Goal: Entertainment & Leisure: Consume media (video, audio)

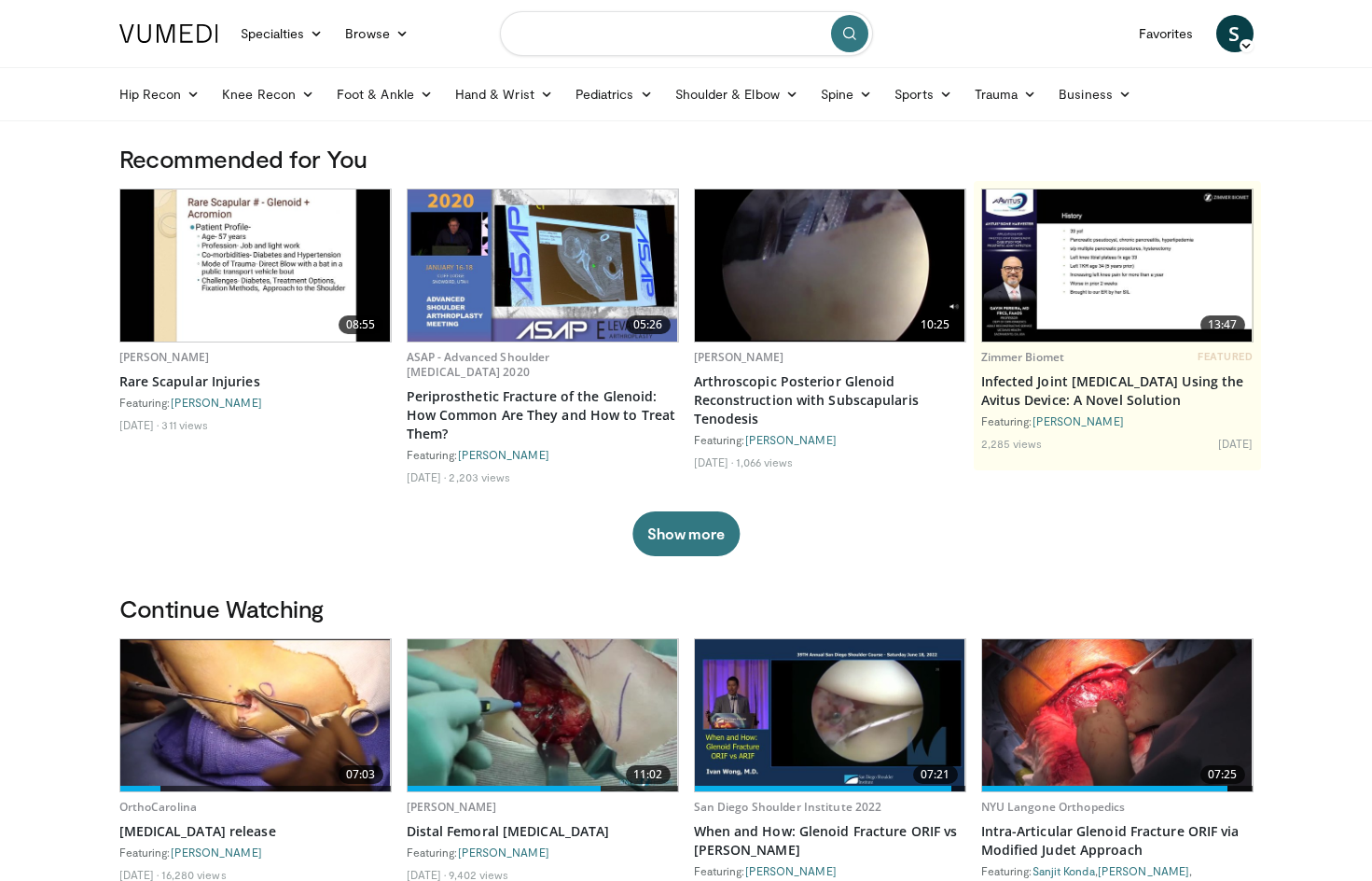
click at [679, 37] on input "Search topics, interventions" at bounding box center [686, 33] width 373 height 45
type input "******"
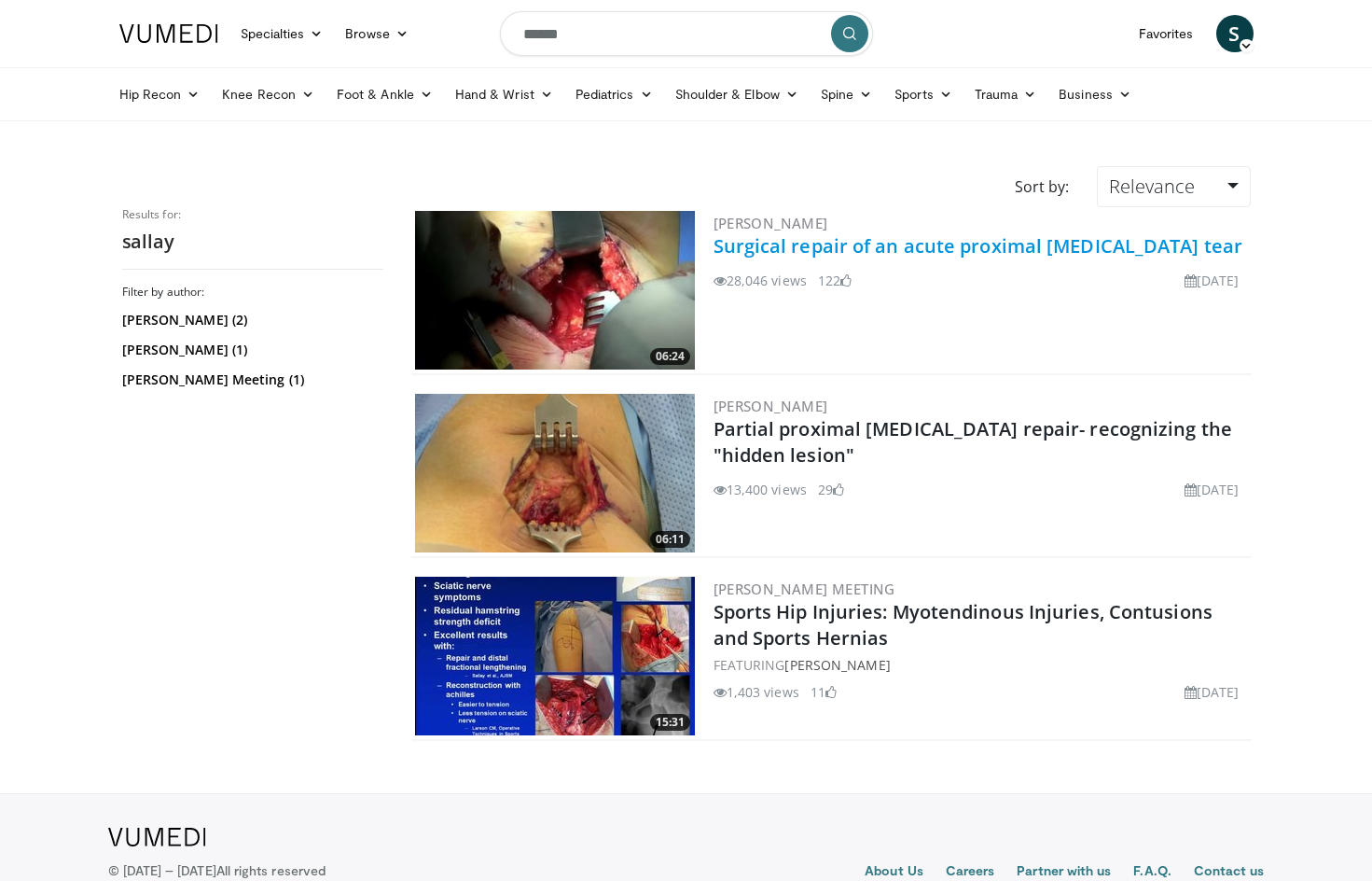
click at [751, 246] on link "Surgical repair of an acute proximal [MEDICAL_DATA] tear" at bounding box center [978, 245] width 530 height 25
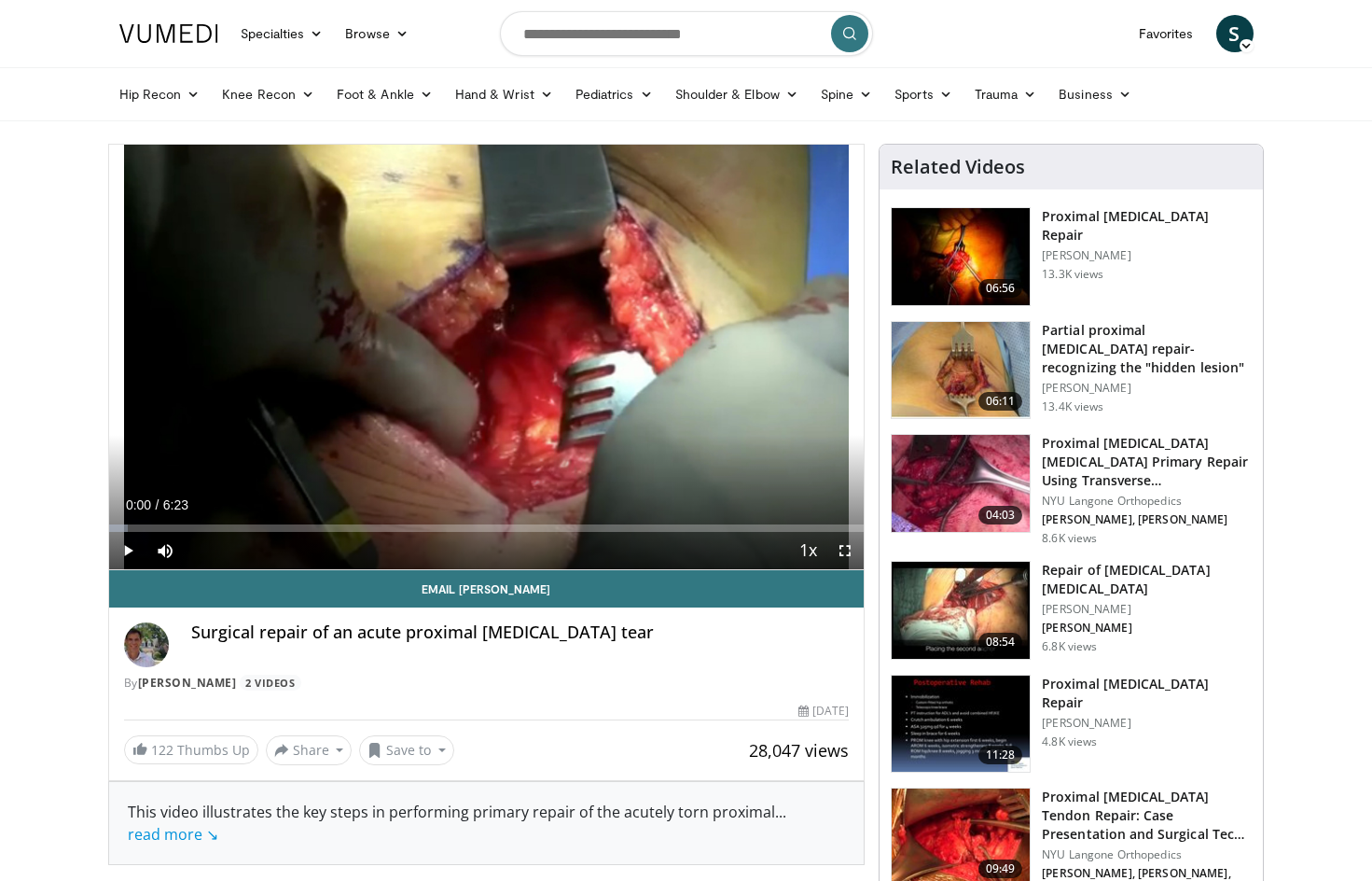
click at [843, 547] on span "Video Player" at bounding box center [845, 551] width 38 height 38
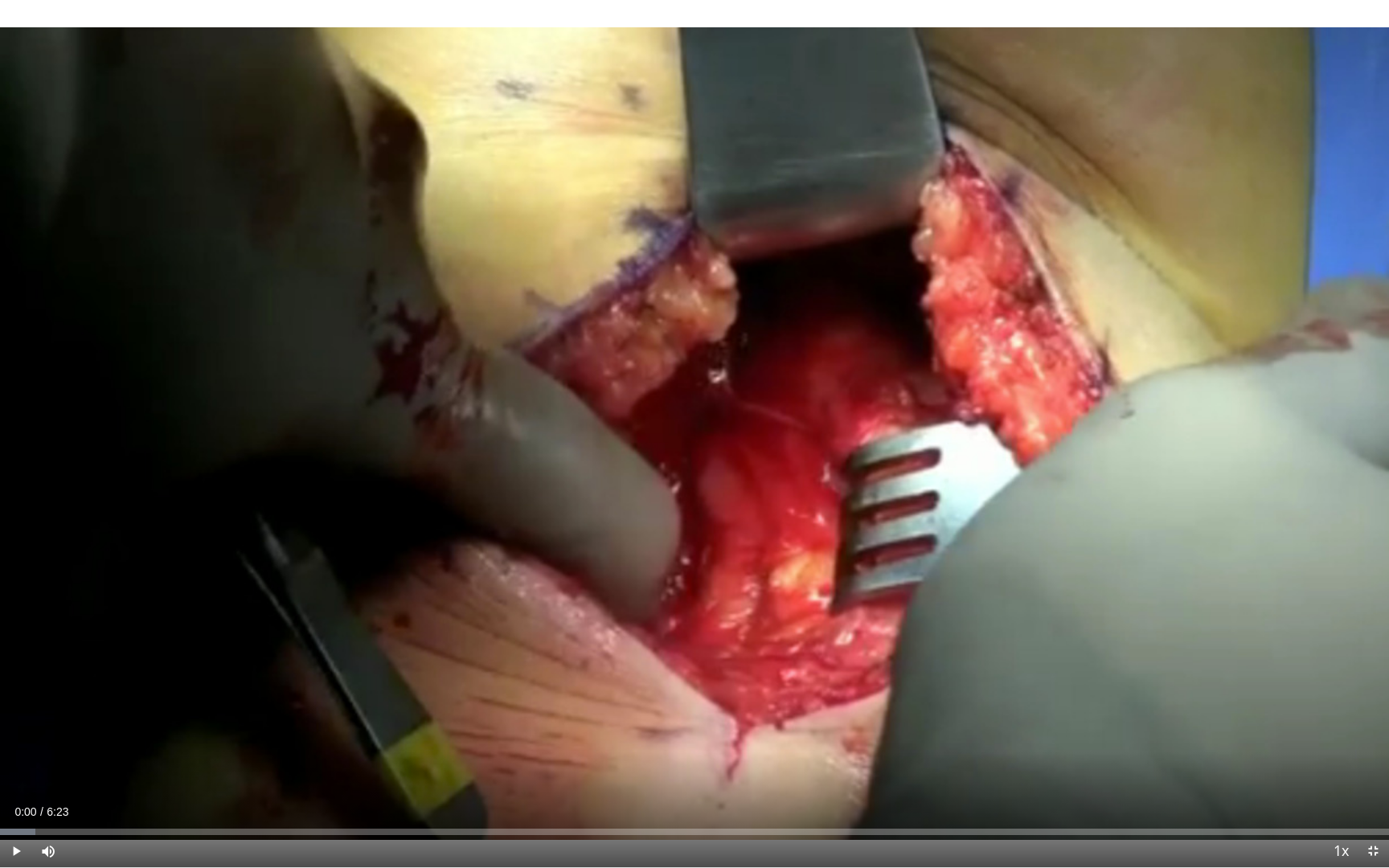
click at [19, 758] on span "Video Player" at bounding box center [16, 851] width 32 height 32
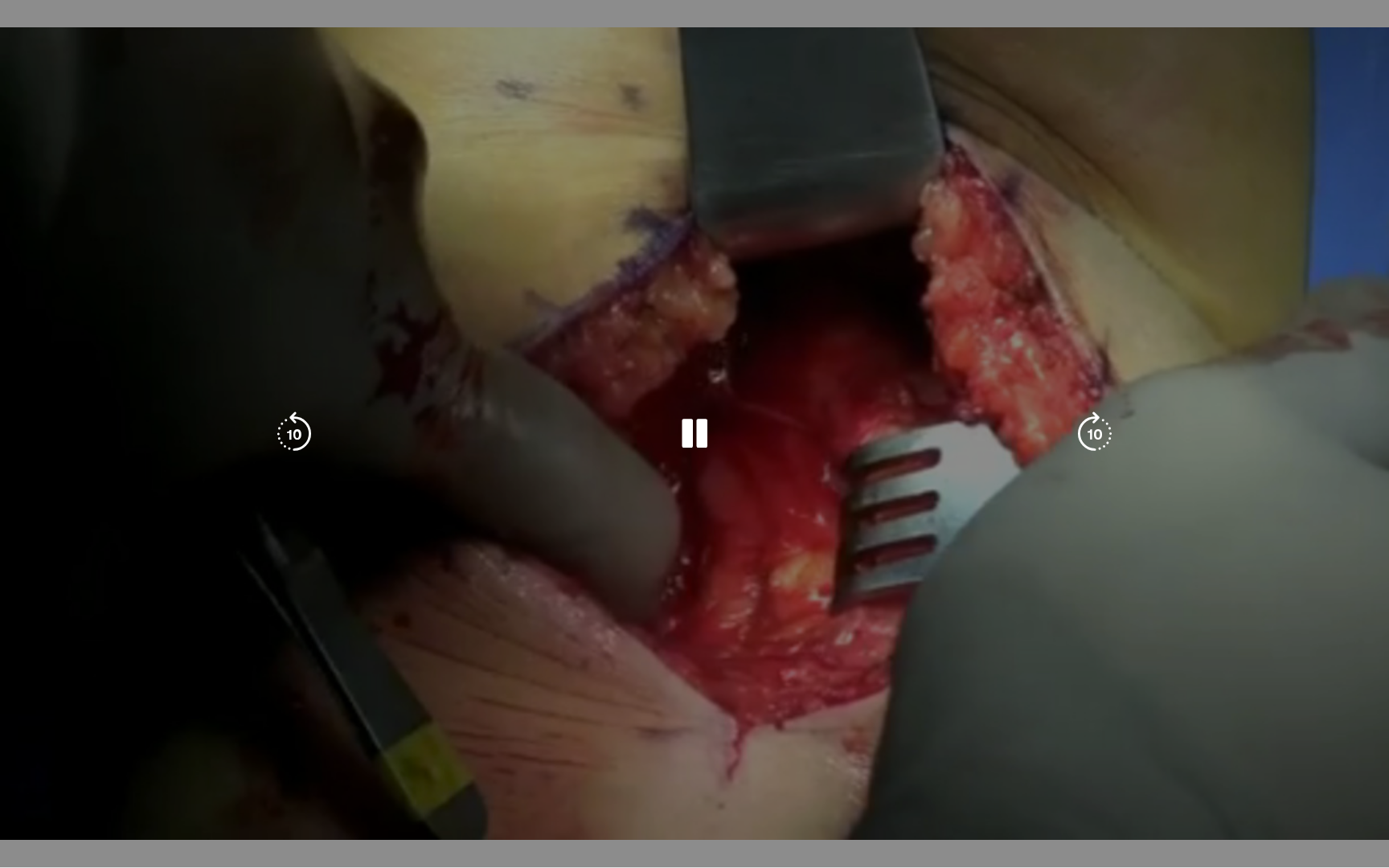
click at [369, 625] on div "10 seconds Tap to unmute" at bounding box center [694, 433] width 1389 height 867
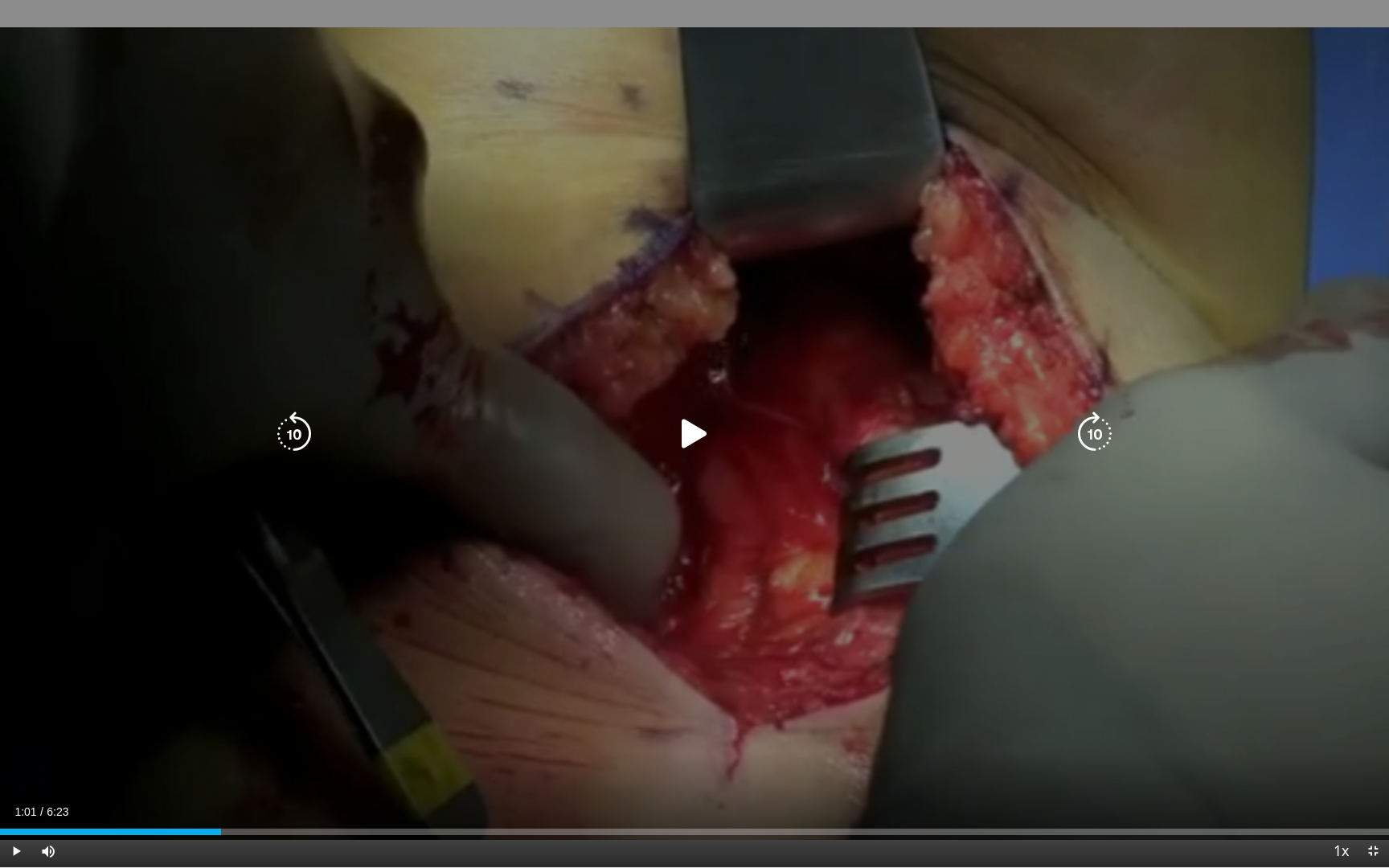
click at [697, 431] on icon "Video Player" at bounding box center [694, 433] width 45 height 45
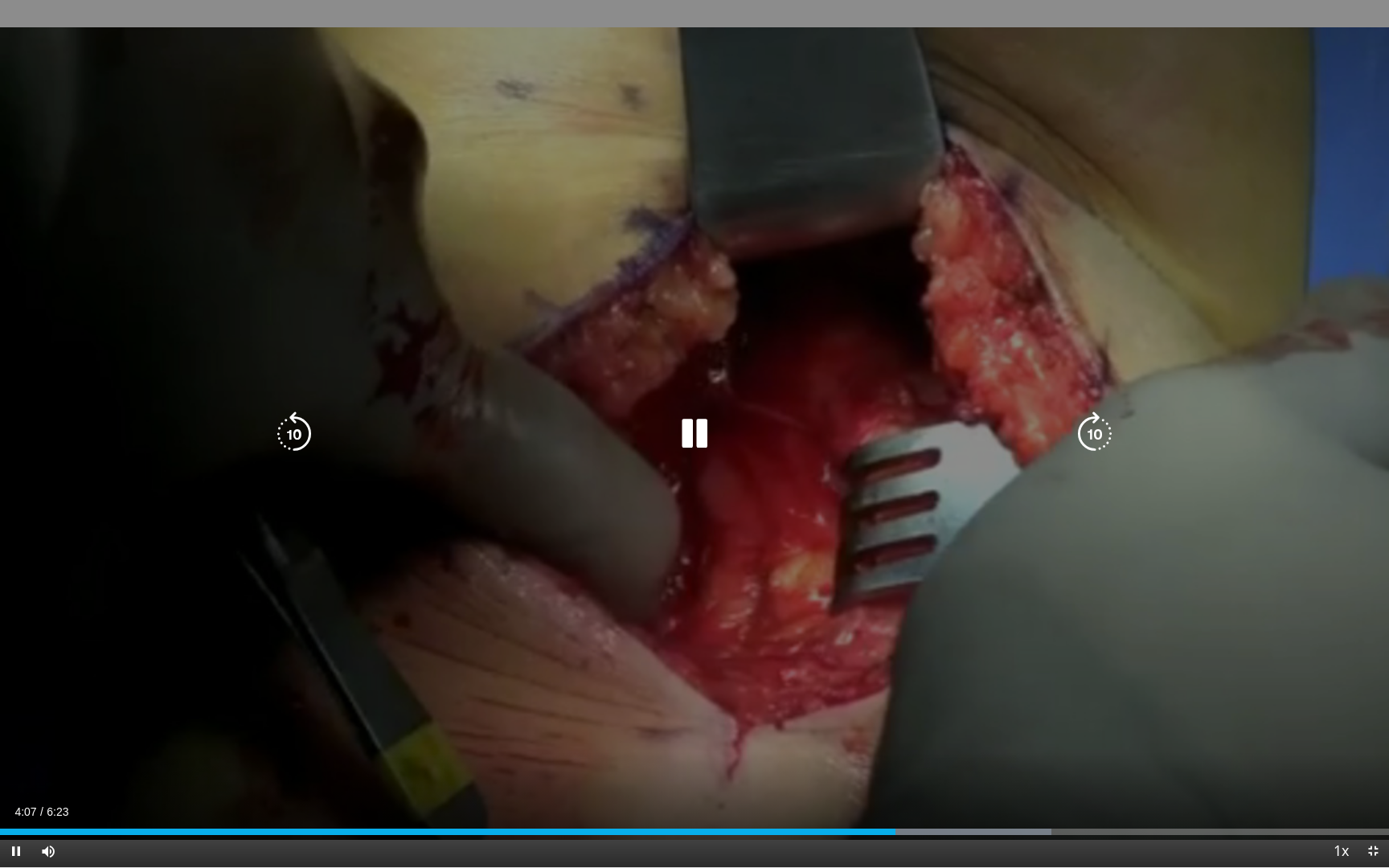
click at [285, 436] on icon "Video Player" at bounding box center [294, 433] width 45 height 45
click at [285, 437] on icon "Video Player" at bounding box center [294, 433] width 45 height 45
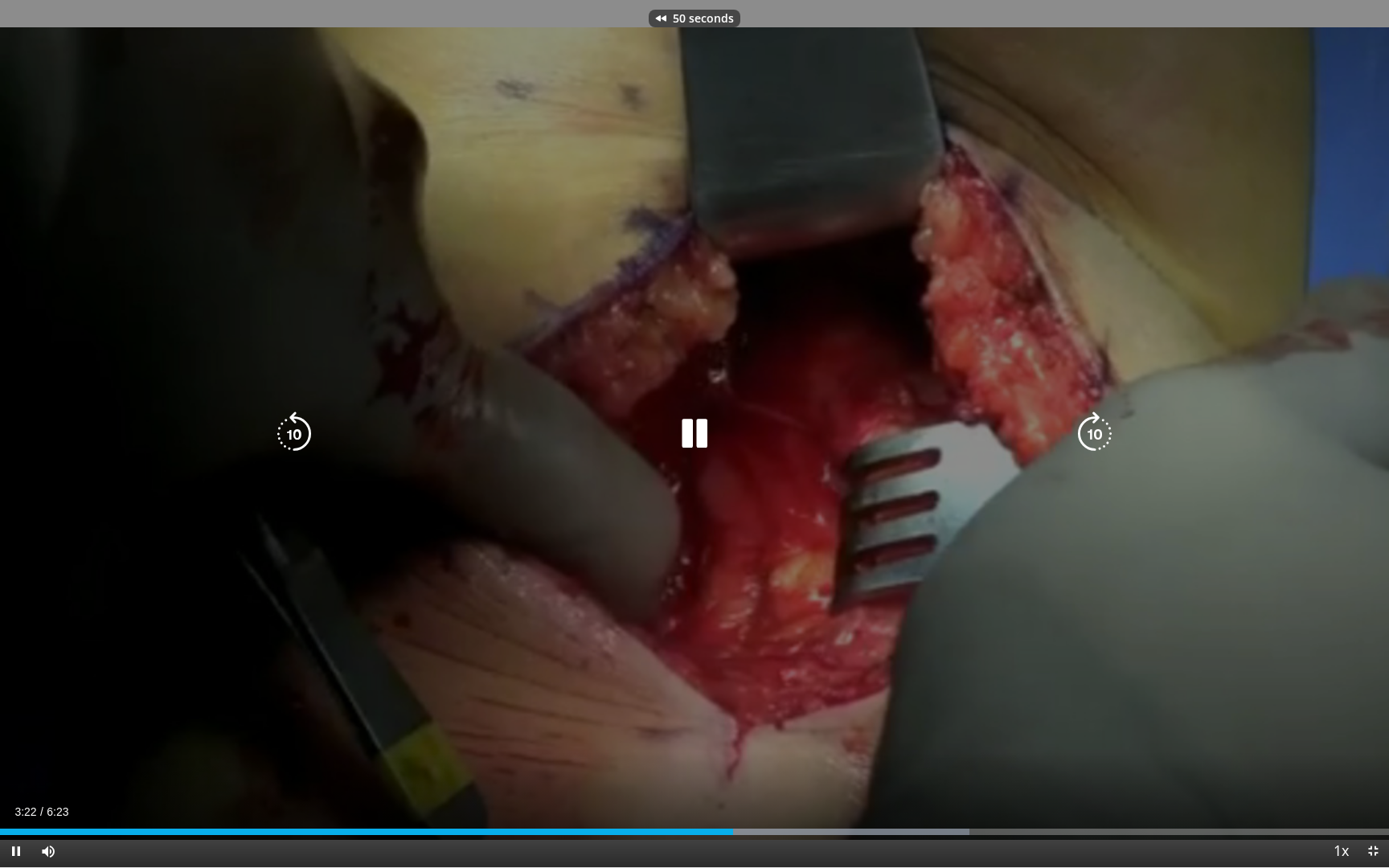
click at [285, 437] on icon "Video Player" at bounding box center [294, 433] width 45 height 45
click at [285, 437] on icon "Video Player" at bounding box center [294, 433] width 45 height 45
